Goal: Information Seeking & Learning: Learn about a topic

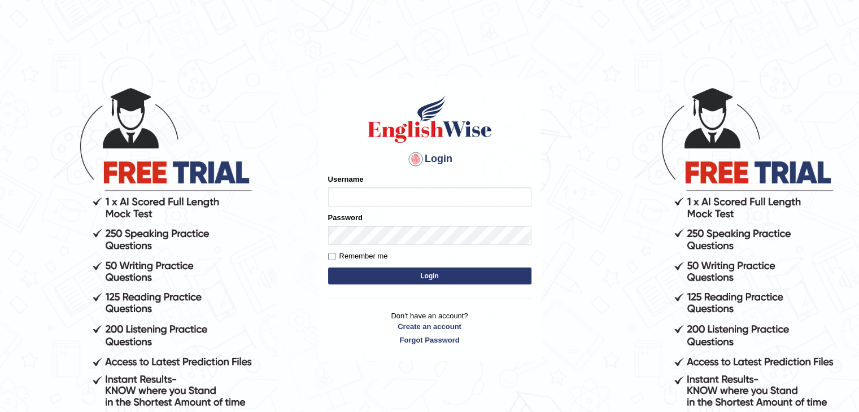
type input "MarinaS"
click at [332, 259] on input "Remember me" at bounding box center [331, 256] width 7 height 7
checkbox input "true"
click at [406, 283] on button "Login" at bounding box center [429, 276] width 203 height 17
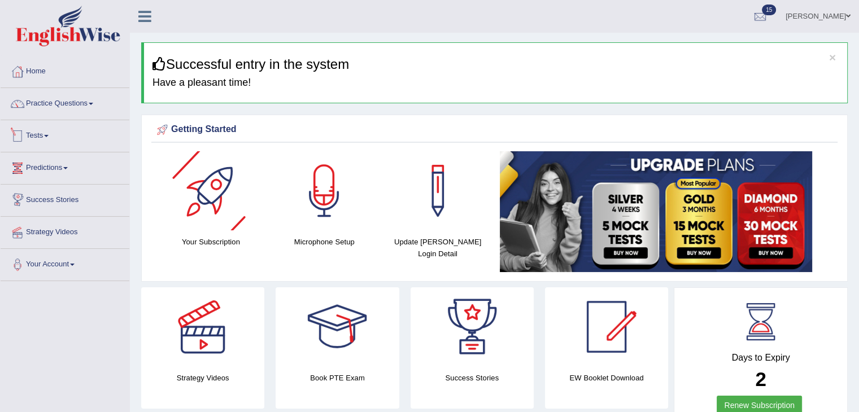
click at [47, 137] on link "Tests" at bounding box center [65, 134] width 129 height 28
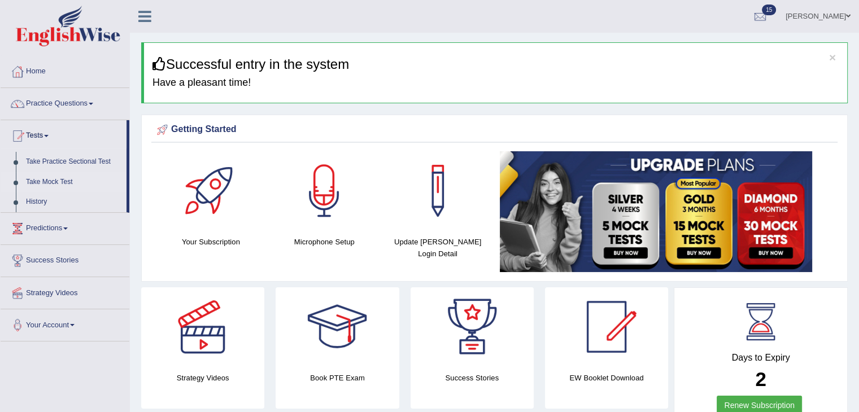
click at [47, 181] on link "Take Mock Test" at bounding box center [74, 182] width 106 height 20
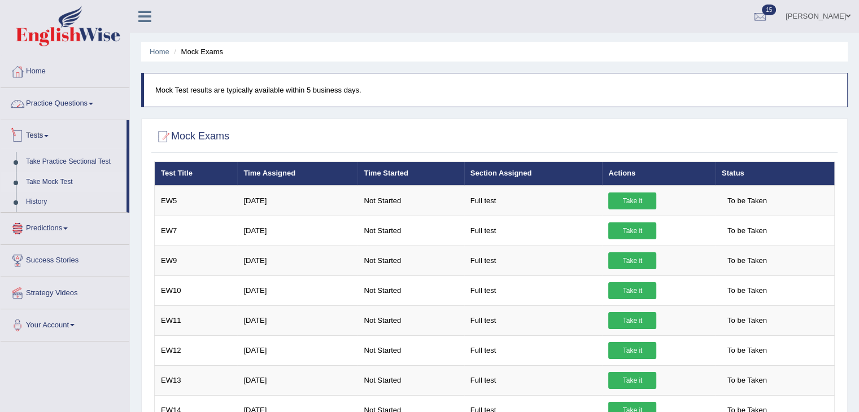
click at [41, 107] on link "Practice Questions" at bounding box center [65, 102] width 129 height 28
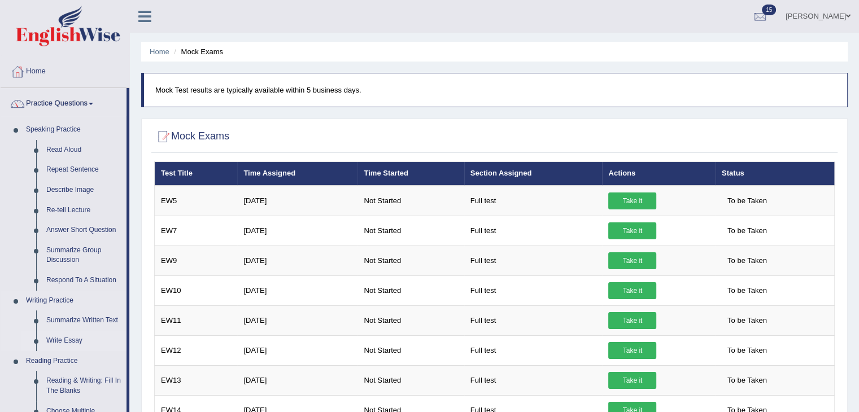
click at [69, 339] on link "Write Essay" at bounding box center [83, 341] width 85 height 20
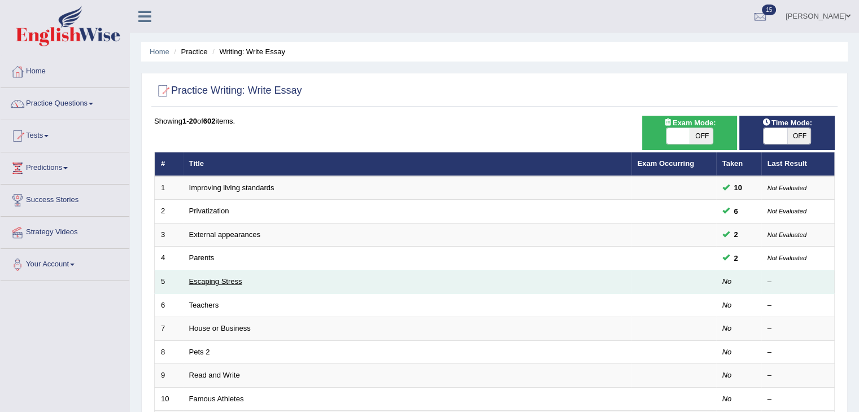
click at [210, 281] on link "Escaping Stress" at bounding box center [215, 281] width 53 height 8
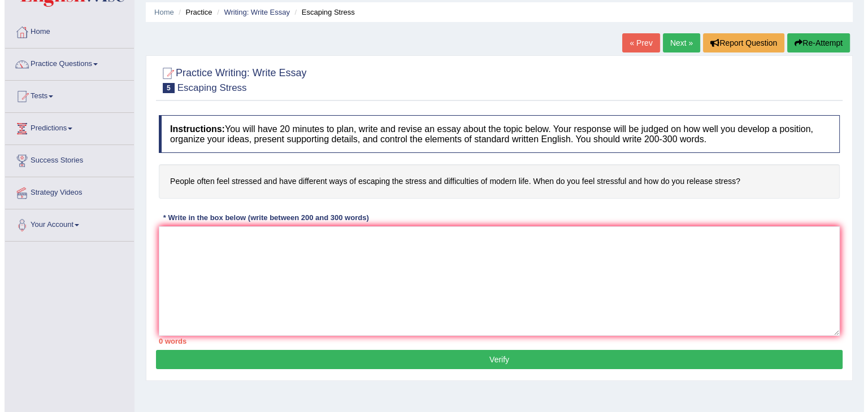
scroll to position [57, 0]
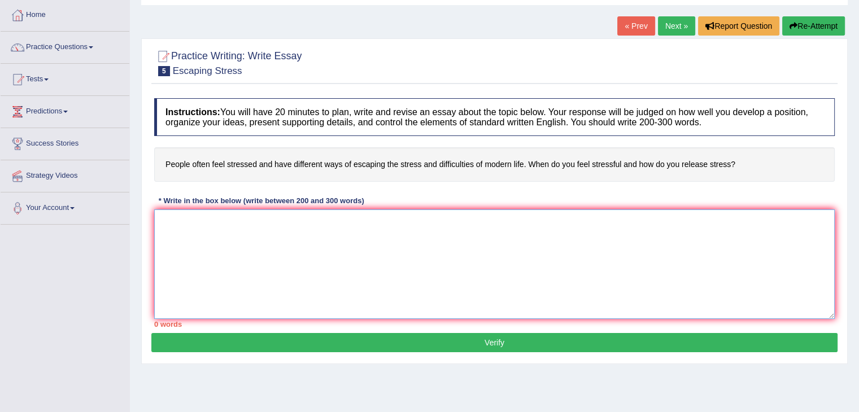
click at [226, 229] on textarea at bounding box center [494, 265] width 681 height 110
type textarea "Е"
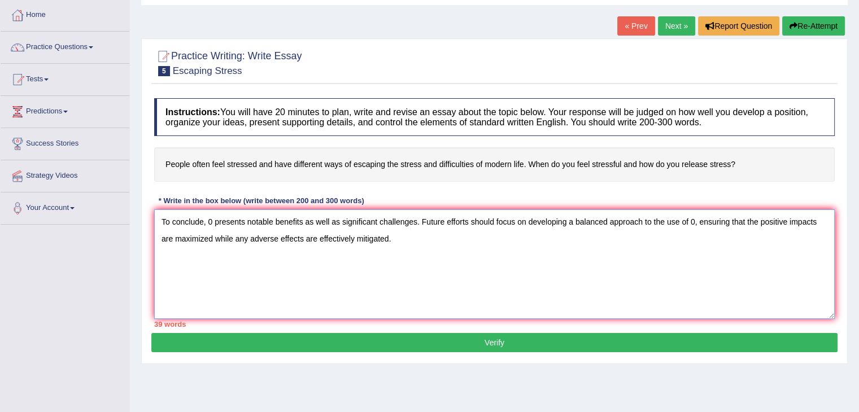
type textarea "To conclude, 0 presents notable benefits as well as significant challenges. Fut…"
click at [507, 338] on button "Verify" at bounding box center [494, 342] width 687 height 19
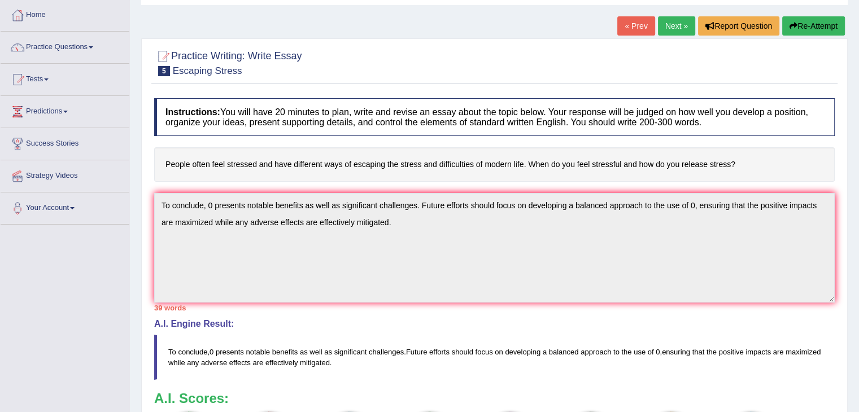
click at [829, 25] on button "Re-Attempt" at bounding box center [814, 25] width 63 height 19
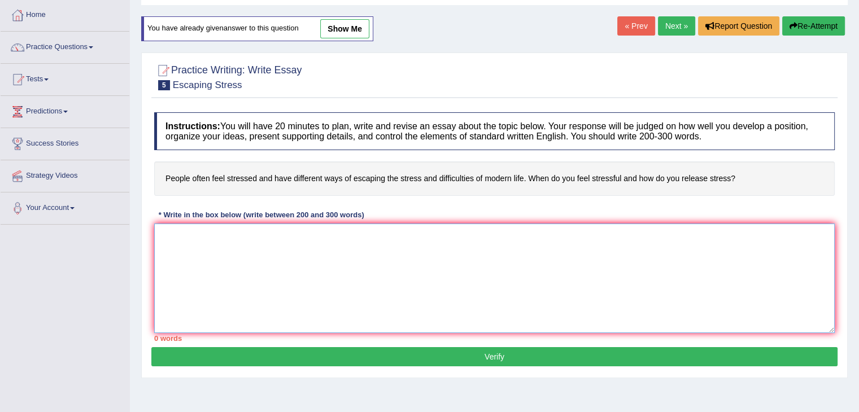
click at [311, 263] on textarea at bounding box center [494, 279] width 681 height 110
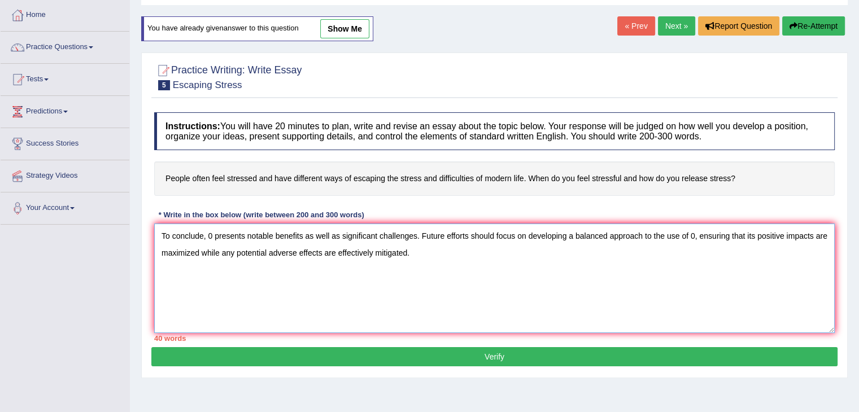
type textarea "To conclude, 0 presents notable benefits as well as significant challenges. Fut…"
click at [483, 353] on button "Verify" at bounding box center [494, 356] width 687 height 19
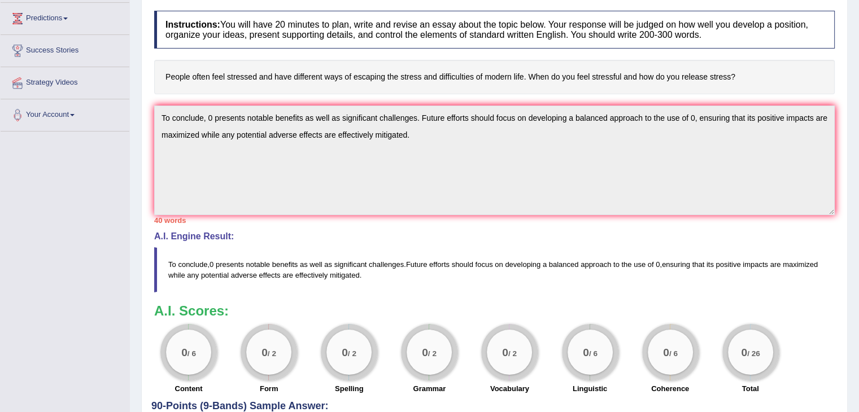
scroll to position [170, 0]
